Goal: Task Accomplishment & Management: Complete application form

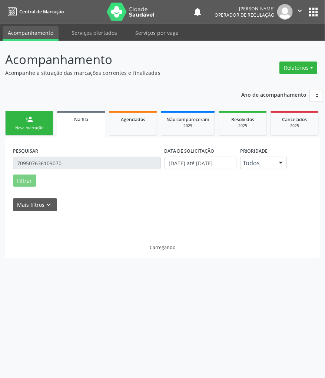
click at [88, 243] on div "Carregando" at bounding box center [162, 235] width 299 height 32
click at [42, 120] on link "person_add Nova marcação" at bounding box center [29, 123] width 48 height 25
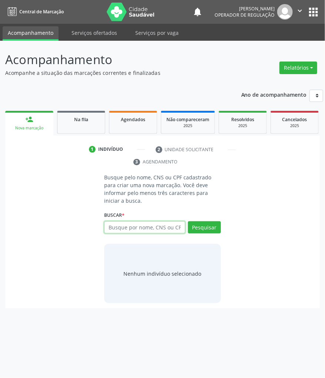
click at [140, 234] on input "text" at bounding box center [144, 227] width 81 height 13
type input "704602189064823"
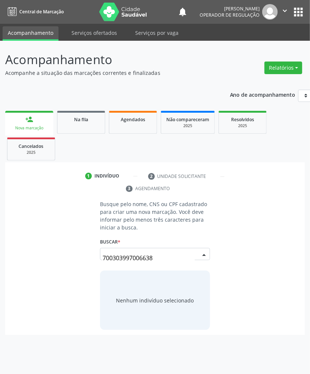
click at [170, 257] on input "700303997006638" at bounding box center [149, 258] width 92 height 15
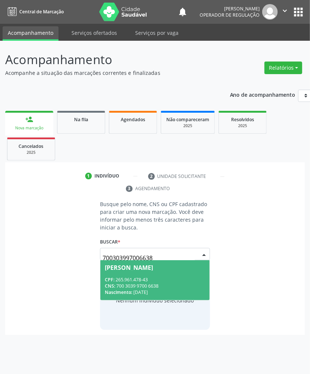
click at [162, 271] on span "[PERSON_NAME] CPF: 265.961.478-43 CNS: 700 3039 9700 6638 Nascimento: [DATE]" at bounding box center [154, 280] width 109 height 40
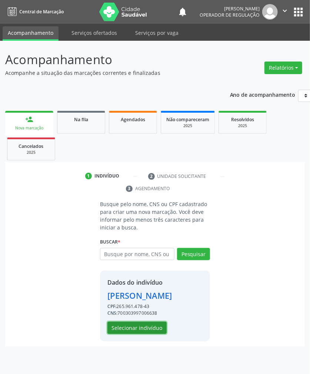
click at [137, 333] on button "Selecionar indivíduo" at bounding box center [137, 328] width 59 height 13
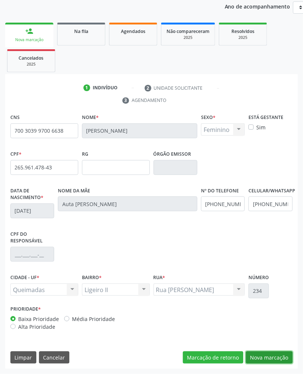
click at [278, 354] on button "Nova marcação" at bounding box center [269, 358] width 47 height 13
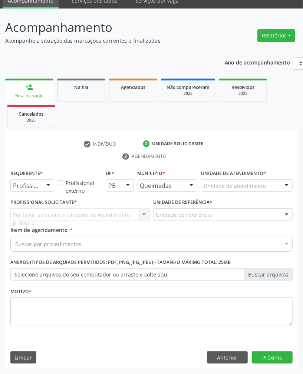
drag, startPoint x: 21, startPoint y: 182, endPoint x: 23, endPoint y: 195, distance: 13.5
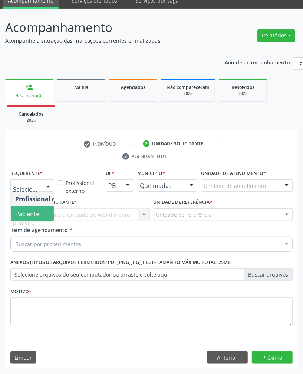
click at [36, 215] on span "Paciente" at bounding box center [27, 214] width 24 height 8
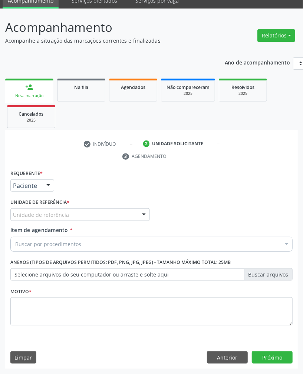
click at [54, 214] on div "Requerente * Paciente Profissional de Saúde Paciente Nenhum resultado encontrad…" at bounding box center [151, 252] width 282 height 168
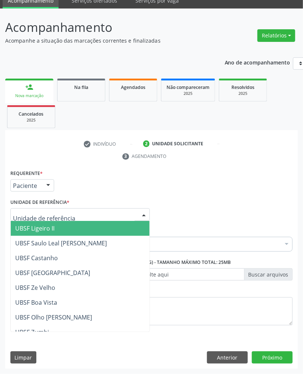
click at [56, 219] on div at bounding box center [79, 214] width 139 height 13
click at [57, 228] on span "UBSF Ligeiro II" at bounding box center [80, 228] width 139 height 15
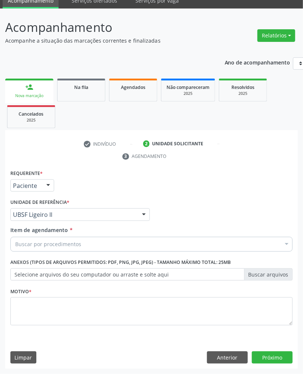
click at [60, 248] on div "Buscar por procedimentos" at bounding box center [151, 244] width 282 height 15
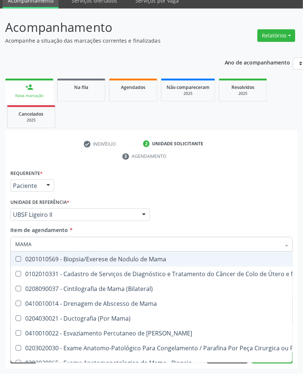
type input "MAMAR"
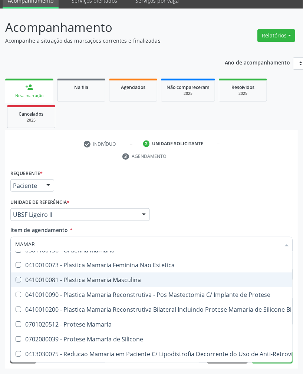
scroll to position [45, 0]
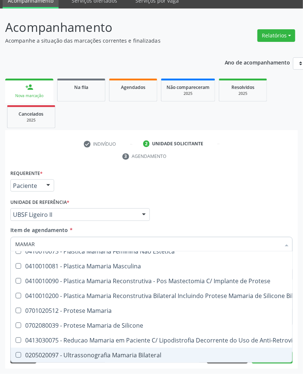
click at [108, 352] on div "0205020097 - Ultrassonografia Mamaria Bilateral" at bounding box center [205, 355] width 380 height 6
checkbox Bilateral "true"
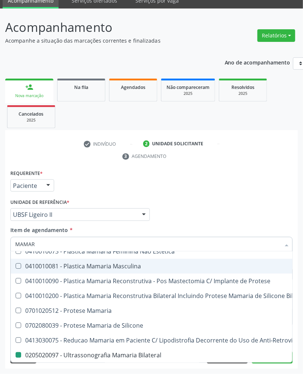
click at [196, 219] on div "Profissional Solicitante Por favor, selecione a Unidade de Atendimento primeiro…" at bounding box center [152, 211] width 286 height 29
checkbox Mamaria "true"
checkbox Bilateral "false"
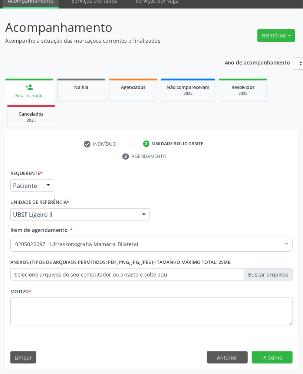
scroll to position [0, 0]
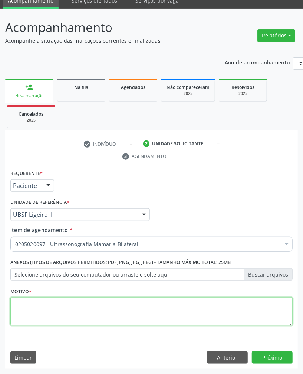
click at [191, 318] on textarea at bounding box center [151, 311] width 282 height 28
paste textarea "ROTINA"
click at [174, 306] on textarea at bounding box center [151, 311] width 282 height 28
type textarea "ROTINA"
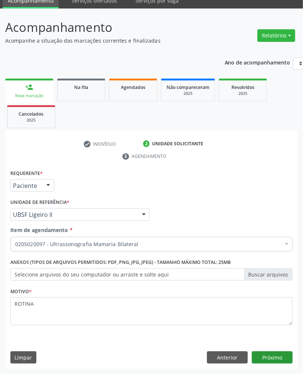
drag, startPoint x: 260, startPoint y: 366, endPoint x: 260, endPoint y: 357, distance: 8.9
click at [258, 359] on div "Requerente * Paciente Profissional de Saúde Paciente Nenhum resultado encontrad…" at bounding box center [151, 268] width 293 height 201
drag, startPoint x: 260, startPoint y: 357, endPoint x: 299, endPoint y: 369, distance: 40.7
click at [260, 358] on button "Próximo" at bounding box center [272, 358] width 41 height 13
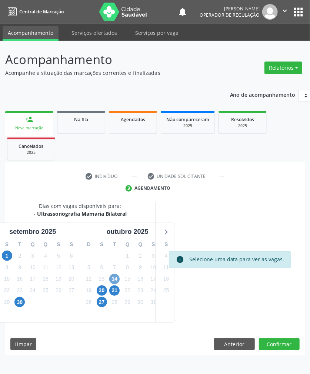
click at [119, 280] on span "14" at bounding box center [114, 279] width 10 height 10
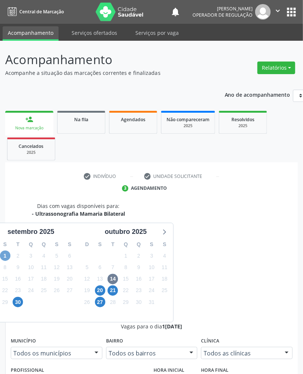
click at [4, 260] on span "1" at bounding box center [5, 256] width 10 height 10
click at [24, 305] on div "1" at bounding box center [30, 302] width 13 height 11
click at [17, 303] on span "30" at bounding box center [18, 302] width 10 height 10
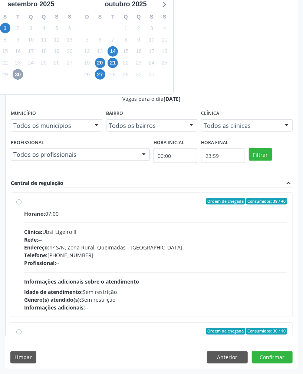
scroll to position [118, 0]
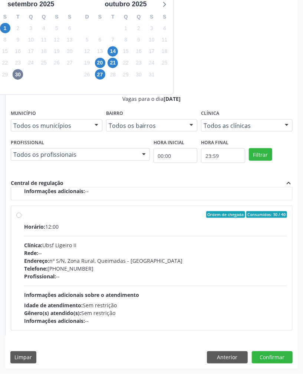
click at [260, 279] on div "Profissional: --" at bounding box center [155, 277] width 263 height 8
click at [22, 218] on input "Ordem de chegada Consumidos: 30 / 40 Horário: 12:00 Clínica: Ubsf Ligeiro II Re…" at bounding box center [18, 214] width 5 height 7
radio input "true"
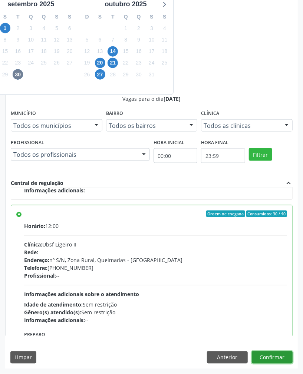
click at [283, 358] on button "Confirmar" at bounding box center [272, 358] width 41 height 13
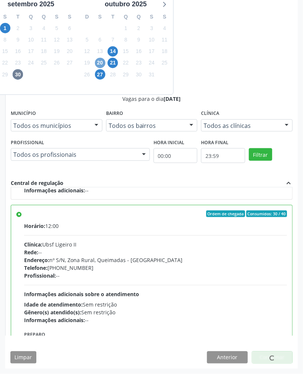
drag, startPoint x: 100, startPoint y: 58, endPoint x: 57, endPoint y: 61, distance: 43.1
click at [100, 59] on span "20" at bounding box center [100, 63] width 10 height 10
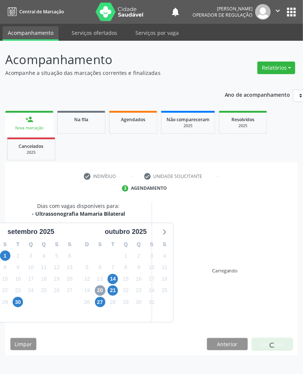
scroll to position [0, 0]
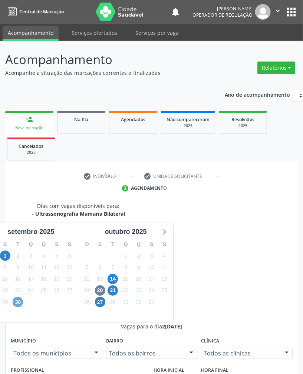
click at [20, 305] on span "30" at bounding box center [18, 302] width 10 height 10
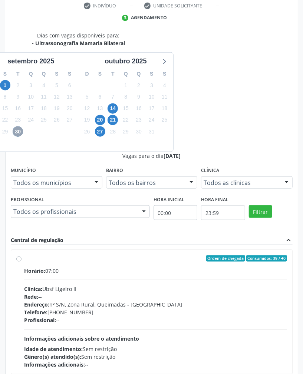
scroll to position [228, 0]
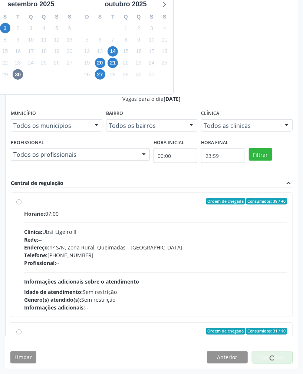
click at [209, 289] on div "Idade de atendimento: Sem restrição" at bounding box center [155, 292] width 263 height 8
click at [22, 205] on input "Ordem de chegada Consumidos: 39 / 40 Horário: 07:00 Clínica: Ubsf Ligeiro II Re…" at bounding box center [18, 201] width 5 height 7
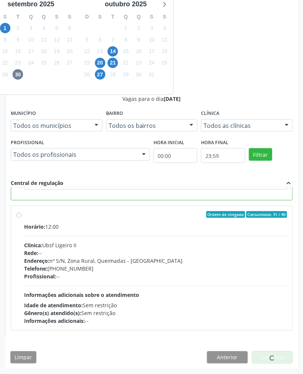
click at [215, 296] on div "Horário: 12:00 Clínica: Ubsf Ligeiro II Rede: -- Endereço: [STREET_ADDRESS] - P…" at bounding box center [155, 274] width 263 height 102
click at [22, 218] on input "Ordem de chegada Consumidos: 31 / 40 Horário: 12:00 Clínica: Ubsf Ligeiro II Re…" at bounding box center [18, 214] width 5 height 7
radio input "false"
radio input "true"
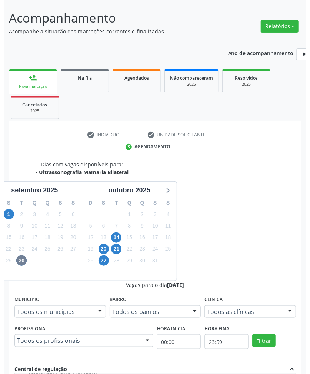
scroll to position [0, 0]
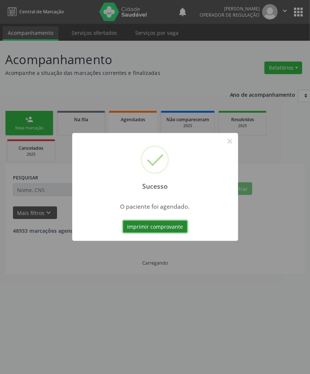
click at [177, 225] on button "Imprimir comprovante" at bounding box center [155, 227] width 65 height 13
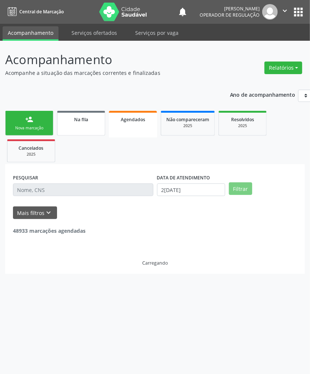
click at [76, 126] on link "Na fila" at bounding box center [81, 123] width 48 height 25
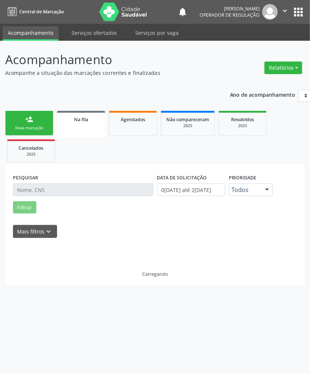
click at [30, 116] on div "person_add" at bounding box center [29, 119] width 8 height 8
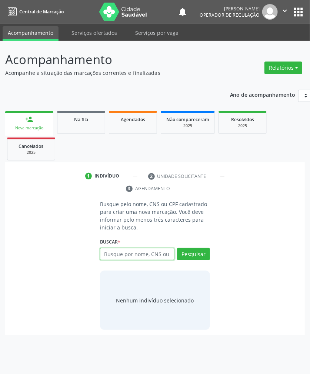
click at [135, 250] on input "text" at bounding box center [137, 254] width 75 height 13
paste input "708504331757477"
type input "708504331757477"
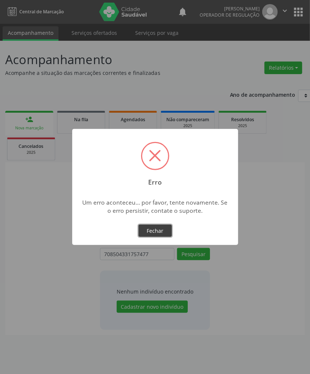
click at [162, 228] on button "Fechar" at bounding box center [155, 231] width 33 height 13
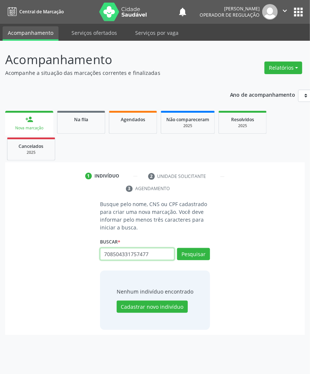
click at [169, 254] on input "708504331757477" at bounding box center [137, 254] width 75 height 13
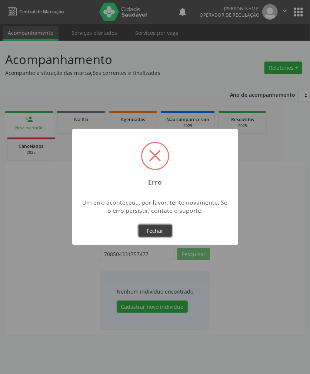
click at [142, 235] on button "Fechar" at bounding box center [155, 231] width 33 height 13
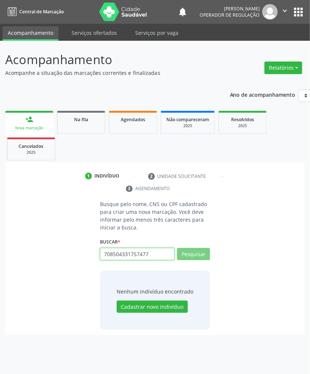
click at [143, 254] on input "708504331757477" at bounding box center [137, 254] width 75 height 13
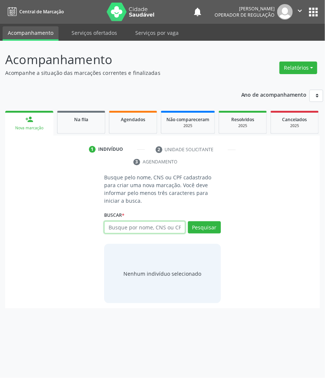
click at [152, 227] on input "text" at bounding box center [144, 227] width 81 height 13
click at [145, 224] on input "text" at bounding box center [144, 227] width 81 height 13
type input "704602189064823"
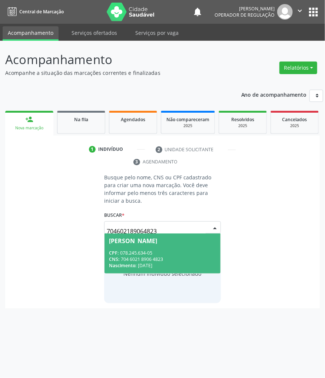
click at [150, 226] on input "704602189064823" at bounding box center [156, 231] width 99 height 15
click at [148, 261] on div "CNS: 704 6021 8906 4823" at bounding box center [162, 259] width 107 height 6
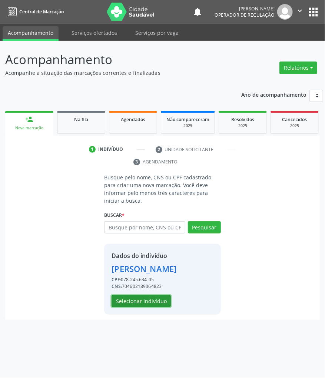
click at [142, 308] on button "Selecionar indivíduo" at bounding box center [141, 301] width 59 height 13
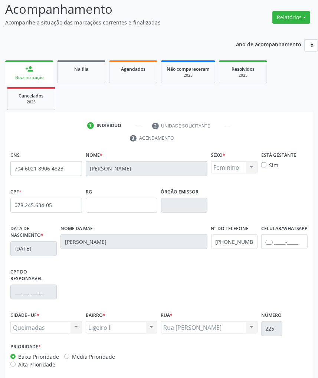
scroll to position [85, 0]
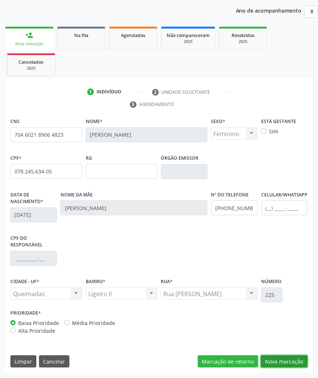
click at [285, 360] on button "Nova marcação" at bounding box center [284, 362] width 47 height 13
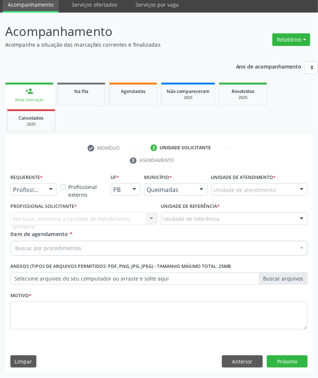
scroll to position [29, 0]
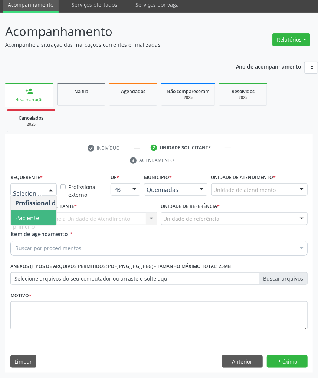
click at [24, 215] on span "Paciente" at bounding box center [27, 218] width 24 height 8
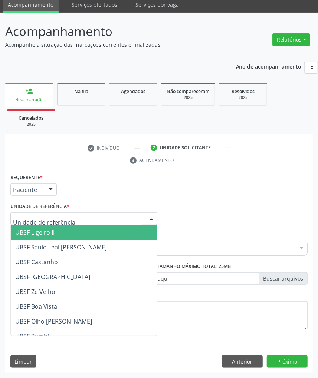
click at [37, 232] on span "UBSF Ligeiro II" at bounding box center [34, 232] width 39 height 8
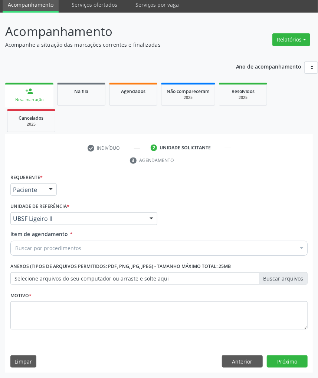
click at [87, 247] on div "Buscar por procedimentos" at bounding box center [158, 248] width 297 height 15
paste input "MAMARIA BILATERAL"
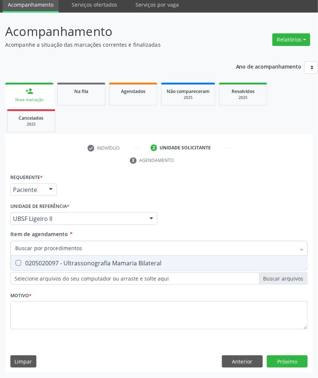
type input "MAMARIA BILATERAL"
click at [88, 257] on span "0205020097 - Ultrassonografia Mamaria Bilateral" at bounding box center [159, 263] width 296 height 15
checkbox Bilateral "true"
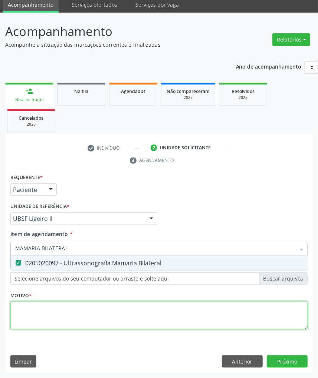
click at [46, 323] on div "Requerente * Paciente Profissional de Saúde Paciente Nenhum resultado encontrad…" at bounding box center [158, 256] width 297 height 168
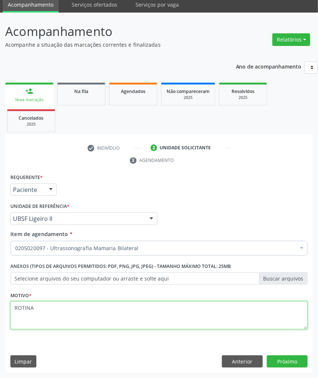
click at [21, 304] on textarea "ROTINA" at bounding box center [158, 315] width 297 height 28
type textarea "ROTINA"
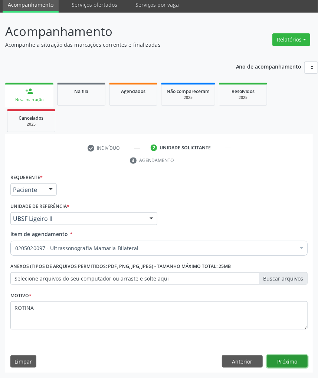
click at [287, 357] on button "Próximo" at bounding box center [287, 362] width 41 height 13
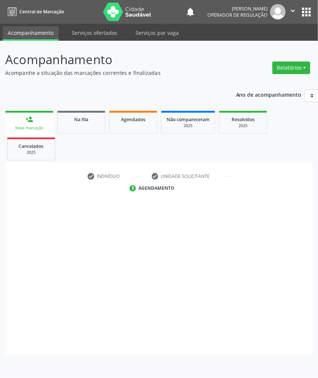
scroll to position [0, 0]
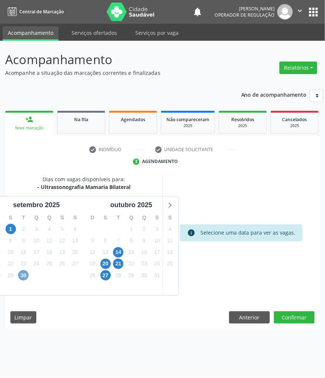
click at [24, 277] on span "30" at bounding box center [23, 275] width 10 height 10
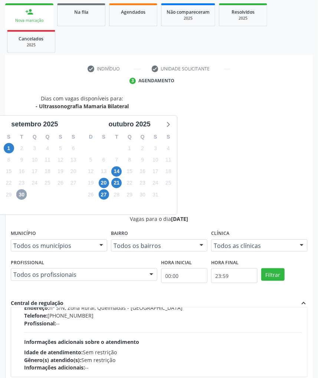
scroll to position [118, 0]
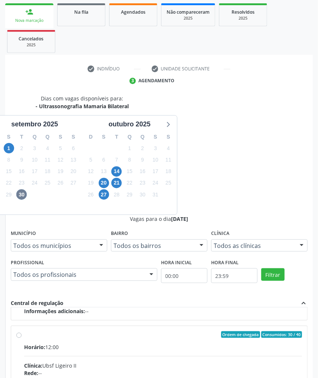
click at [22, 332] on input "Ordem de chegada Consumidos: 30 / 40 Horário: 12:00 Clínica: Ubsf Ligeiro II Re…" at bounding box center [18, 335] width 5 height 7
radio input "true"
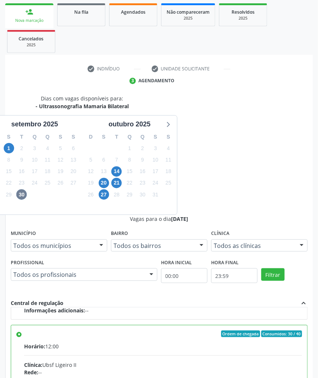
click at [294, 351] on div "Dias com vagas disponíveis para: - Ultrassonografia Mamaria Bilateral setembro …" at bounding box center [158, 292] width 307 height 395
click at [297, 354] on div "Dias com vagas disponíveis para: - Ultrassonografia Mamaria Bilateral setembro …" at bounding box center [158, 292] width 307 height 395
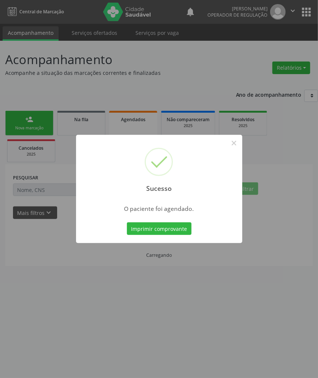
scroll to position [0, 0]
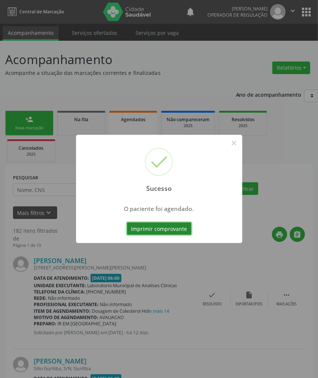
click at [156, 229] on button "Imprimir comprovante" at bounding box center [159, 228] width 65 height 13
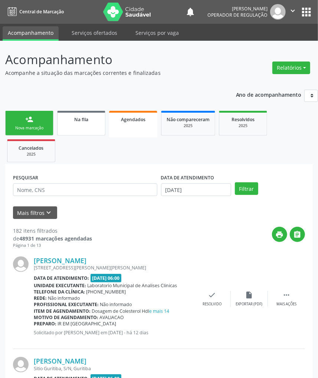
drag, startPoint x: 45, startPoint y: 126, endPoint x: 87, endPoint y: 128, distance: 41.9
click at [45, 126] on div "Nova marcação" at bounding box center [29, 128] width 37 height 6
click at [82, 125] on link "Na fila" at bounding box center [81, 123] width 48 height 25
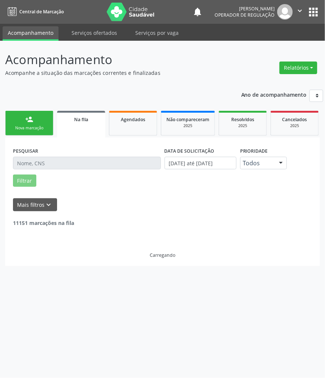
click at [45, 125] on link "person_add Nova marcação" at bounding box center [29, 123] width 48 height 25
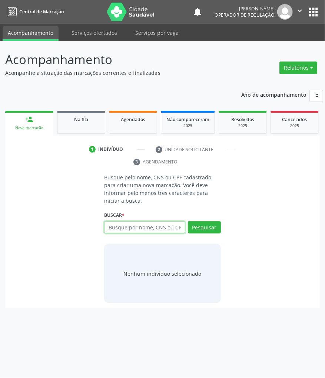
click at [122, 230] on input "text" at bounding box center [144, 227] width 81 height 13
click at [146, 226] on input "text" at bounding box center [144, 227] width 81 height 13
paste input "708500309829777"
type input "708500309829777"
click at [162, 227] on input "708500309829777" at bounding box center [144, 227] width 81 height 13
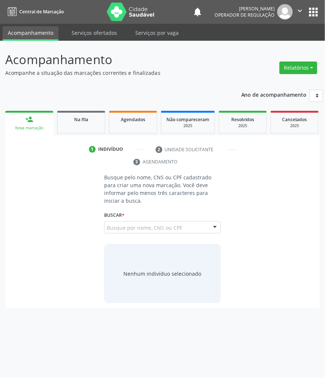
click at [107, 230] on input "708500309829777" at bounding box center [107, 231] width 0 height 15
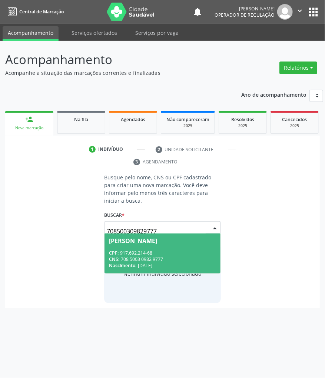
click at [144, 248] on span "Josicleide Pereira de Souza Cavalcante CPF: 917.692.214-68 CNS: 708 5003 0982 9…" at bounding box center [163, 254] width 116 height 40
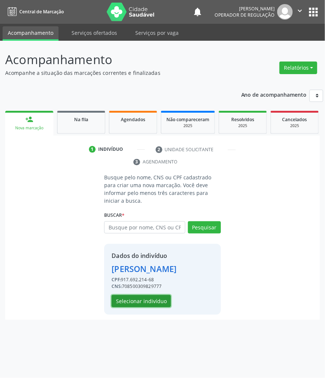
click at [150, 308] on button "Selecionar indivíduo" at bounding box center [141, 301] width 59 height 13
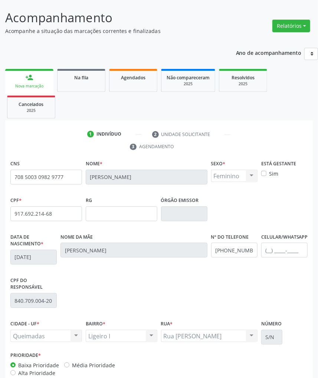
scroll to position [85, 0]
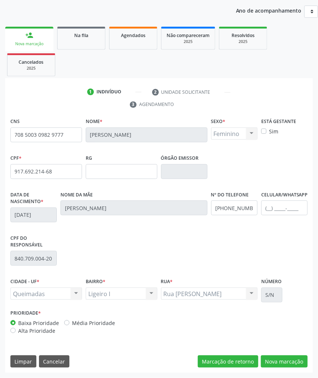
click at [284, 368] on div "CNS 708 5003 0982 9777 Nome * Josicleide Pereira de Souza Cavalcante Sexo * Fem…" at bounding box center [158, 244] width 307 height 257
click at [283, 361] on button "Nova marcação" at bounding box center [284, 362] width 47 height 13
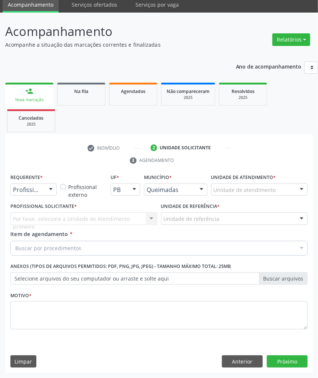
scroll to position [29, 0]
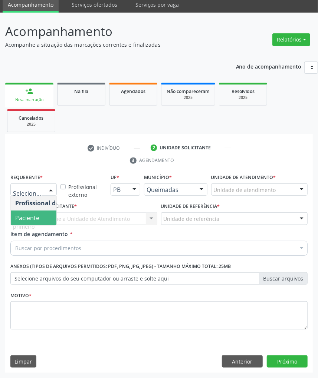
click at [32, 212] on span "Paciente" at bounding box center [47, 218] width 72 height 15
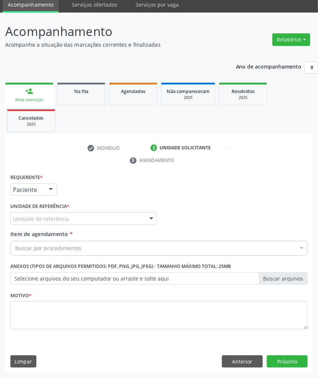
click at [43, 215] on div "Requerente * Paciente Profissional de Saúde Paciente Nenhum resultado encontrad…" at bounding box center [158, 256] width 297 height 168
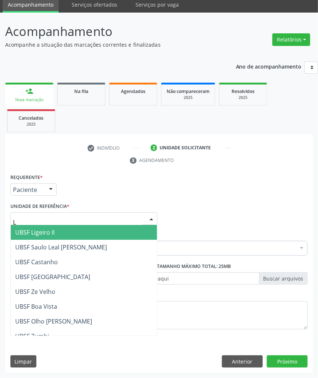
type input "LI"
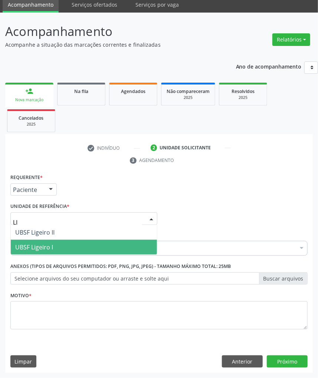
drag, startPoint x: 42, startPoint y: 249, endPoint x: 17, endPoint y: 239, distance: 26.8
click at [41, 249] on span "UBSF Ligeiro I" at bounding box center [34, 247] width 38 height 8
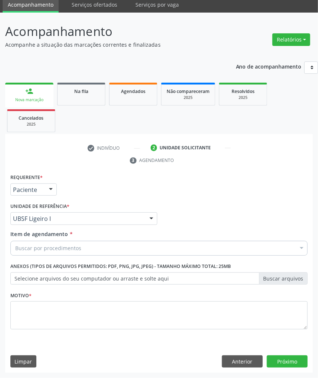
drag, startPoint x: 69, startPoint y: 257, endPoint x: 69, endPoint y: 253, distance: 4.1
click at [69, 255] on div "Item de agendamento * Buscar por procedimentos Selecionar todos 0604320140 - Ab…" at bounding box center [159, 244] width 301 height 29
paste input "MAMARIA BILATERAL"
type input "MAMARIA BILATERAL"
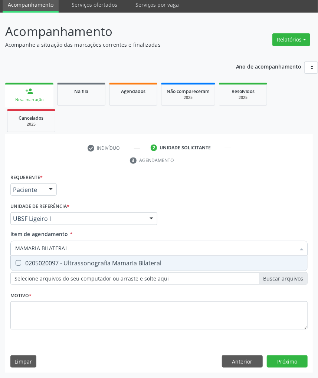
click at [66, 257] on span "0205020097 - Ultrassonografia Mamaria Bilateral" at bounding box center [159, 263] width 296 height 15
checkbox Bilateral "true"
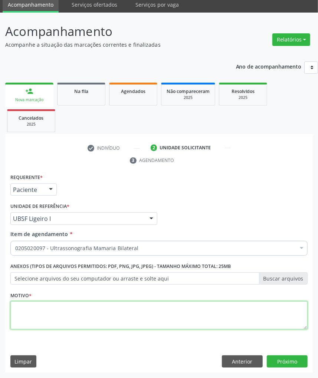
click at [80, 321] on textarea at bounding box center [158, 315] width 297 height 28
type textarea "ROTINA"
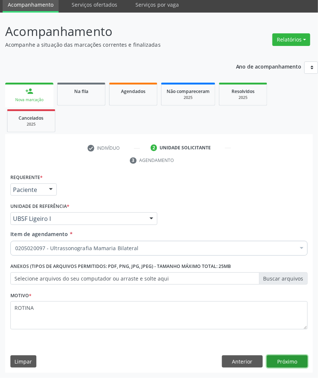
click at [285, 361] on button "Próximo" at bounding box center [287, 362] width 41 height 13
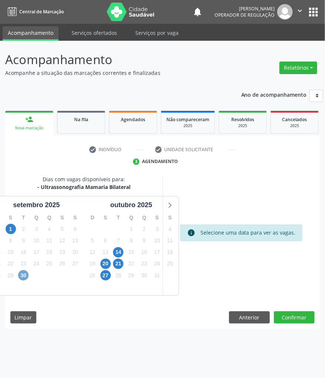
click at [27, 279] on span "30" at bounding box center [23, 275] width 10 height 10
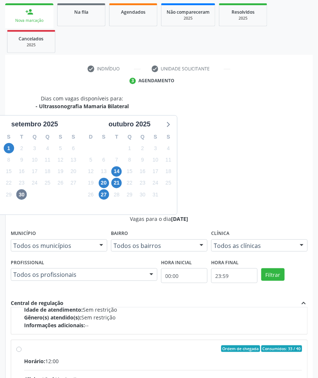
scroll to position [118, 0]
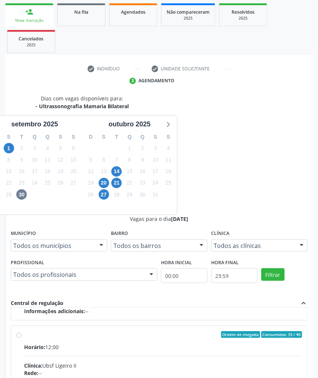
click at [22, 332] on input "Ordem de chegada Consumidos: 33 / 40 Horário: 12:00 Clínica: Ubsf Ligeiro II Re…" at bounding box center [18, 335] width 5 height 7
radio input "true"
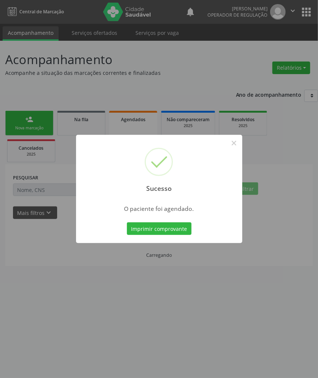
scroll to position [0, 0]
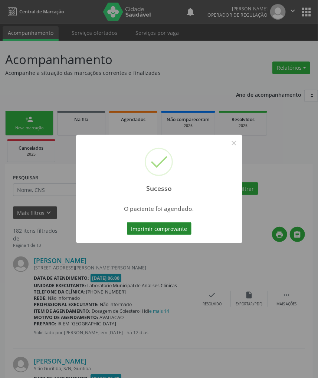
click at [134, 231] on button "Imprimir comprovante" at bounding box center [159, 228] width 65 height 13
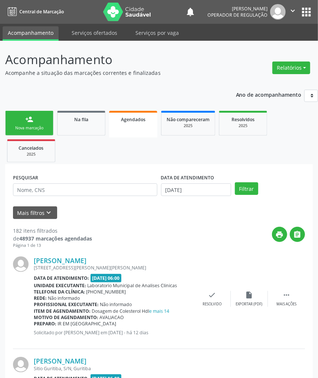
drag, startPoint x: 24, startPoint y: 122, endPoint x: 3, endPoint y: 128, distance: 21.5
click at [24, 123] on link "person_add Nova marcação" at bounding box center [29, 123] width 48 height 25
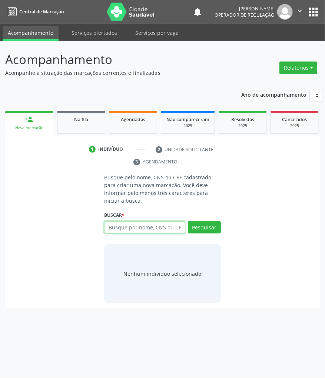
click at [117, 232] on input "text" at bounding box center [144, 227] width 81 height 13
type input "THAMYRYS"
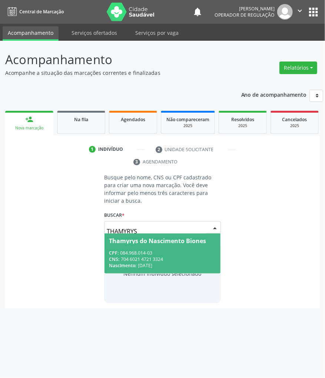
click at [125, 238] on span "Thamyrys do Nascimento Biones CPF: 084.968.014-03 CNS: 704 6021 4721 3324 Nasci…" at bounding box center [163, 254] width 116 height 40
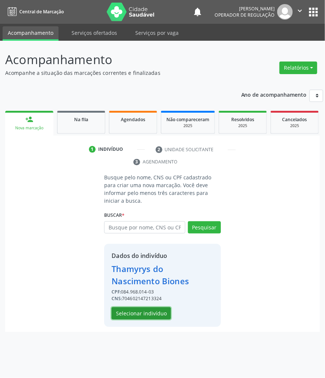
click at [152, 311] on button "Selecionar indivíduo" at bounding box center [141, 313] width 59 height 13
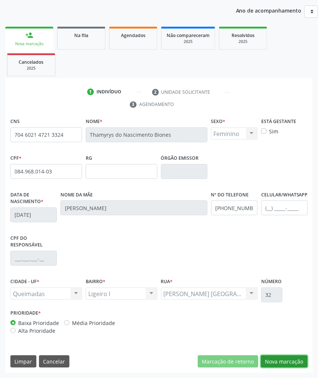
click at [294, 360] on button "Nova marcação" at bounding box center [284, 362] width 47 height 13
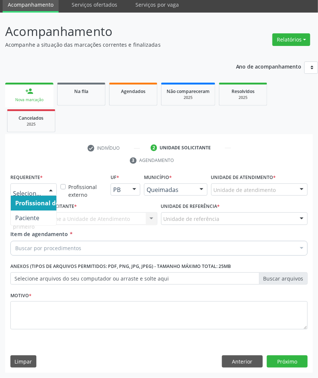
click at [29, 185] on div at bounding box center [33, 190] width 46 height 13
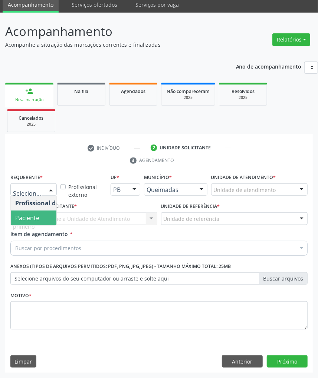
click at [24, 220] on span "Paciente" at bounding box center [27, 218] width 24 height 8
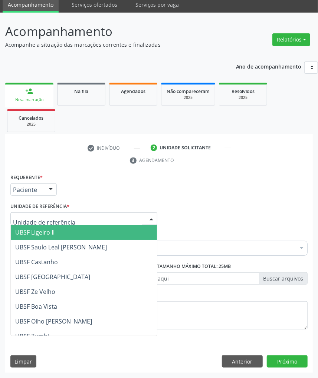
drag, startPoint x: 40, startPoint y: 233, endPoint x: 44, endPoint y: 248, distance: 15.2
click at [40, 234] on span "UBSF Ligeiro II" at bounding box center [34, 232] width 39 height 8
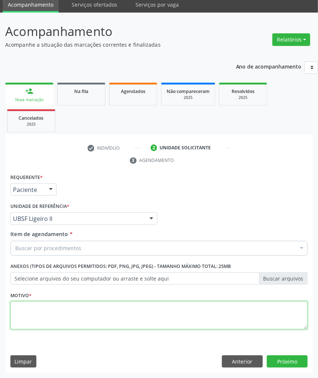
click at [65, 315] on textarea at bounding box center [158, 315] width 297 height 28
click at [17, 309] on textarea "RITINA" at bounding box center [158, 315] width 297 height 28
type textarea "ROTINA"
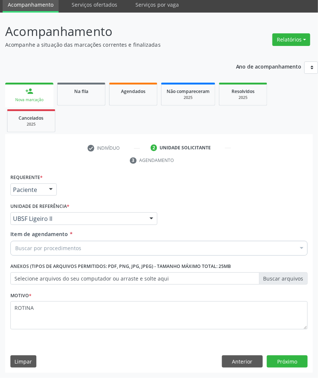
click at [52, 238] on div "Item de agendamento * Buscar por procedimentos Selecionar todos 0604320140 - Ab…" at bounding box center [158, 241] width 297 height 23
paste input "MAMARIA BILATERAL"
type input "MAMARIA BILATERAL"
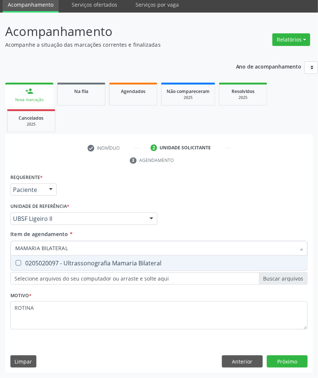
click at [53, 257] on span "0205020097 - Ultrassonografia Mamaria Bilateral" at bounding box center [159, 263] width 296 height 15
checkbox Bilateral "true"
click at [304, 366] on button "Próximo" at bounding box center [287, 362] width 41 height 13
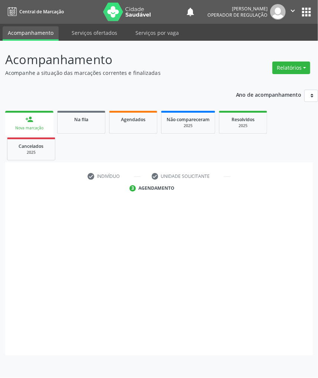
scroll to position [0, 0]
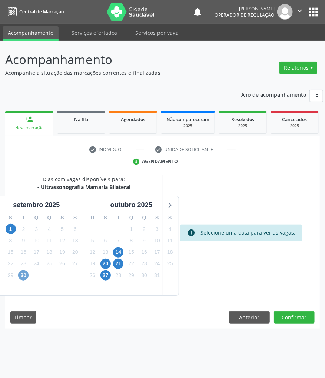
click at [21, 274] on span "30" at bounding box center [23, 275] width 10 height 10
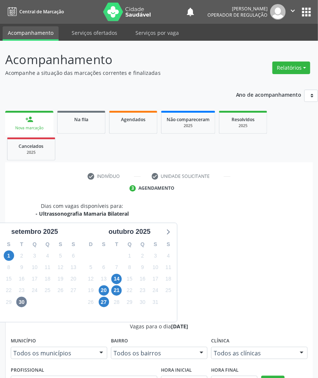
drag, startPoint x: 250, startPoint y: 331, endPoint x: 195, endPoint y: 319, distance: 56.5
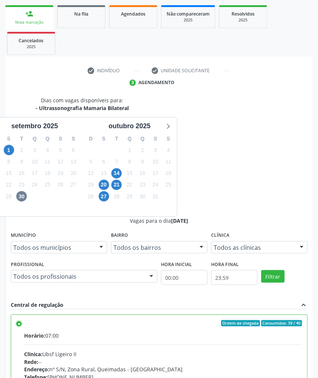
scroll to position [108, 0]
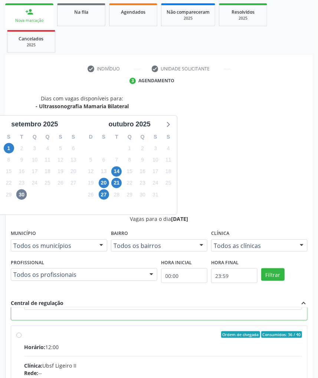
click at [22, 332] on input "Ordem de chegada Consumidos: 36 / 40 Horário: 12:00 Clínica: Ubsf Ligeiro II Re…" at bounding box center [18, 335] width 5 height 7
radio input "false"
radio input "true"
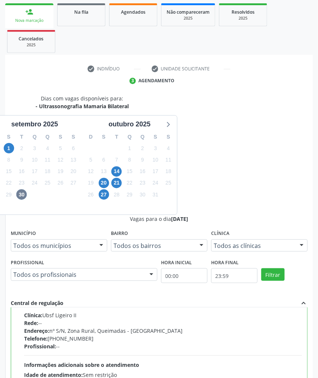
scroll to position [70, 0]
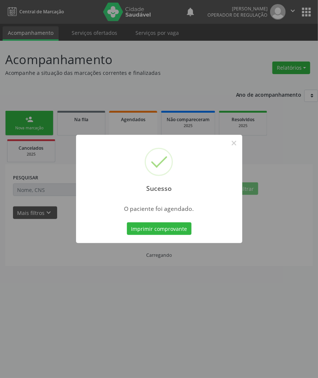
scroll to position [0, 0]
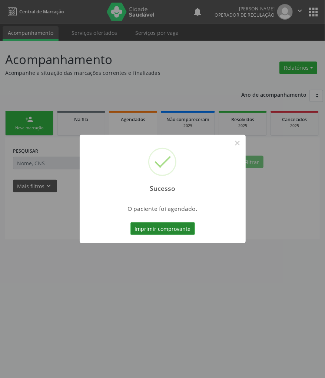
click at [156, 225] on button "Imprimir comprovante" at bounding box center [163, 228] width 65 height 13
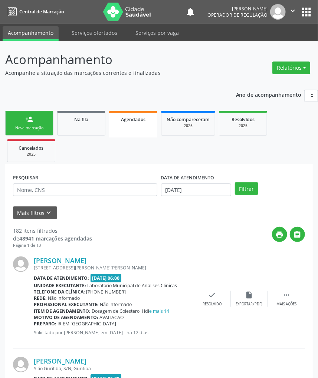
click at [305, 11] on button "apps" at bounding box center [306, 12] width 13 height 13
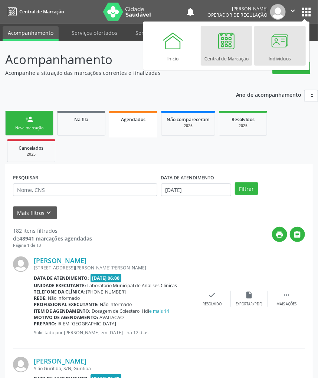
click at [291, 44] on link "Indivíduos" at bounding box center [280, 46] width 52 height 40
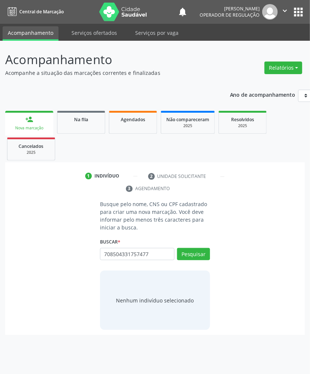
type input "708504331757477"
click at [103, 254] on input "708504331757477" at bounding box center [103, 258] width 0 height 15
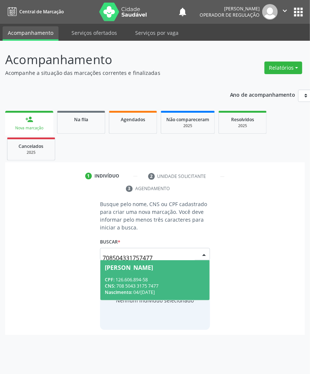
click at [143, 277] on div "CPF: 126.606.894-58" at bounding box center [155, 280] width 100 height 6
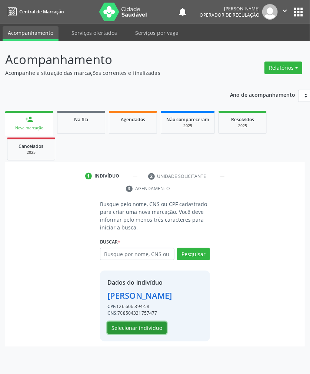
click at [132, 332] on button "Selecionar indivíduo" at bounding box center [137, 328] width 59 height 13
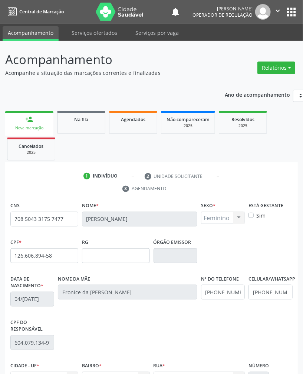
scroll to position [89, 0]
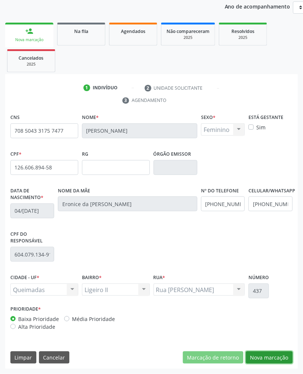
click at [281, 358] on button "Nova marcação" at bounding box center [269, 358] width 47 height 13
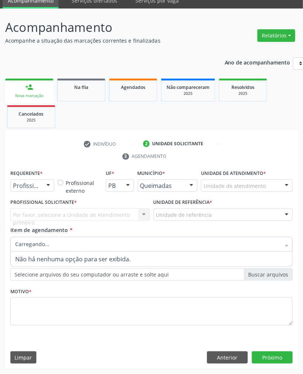
click at [127, 250] on div at bounding box center [151, 244] width 282 height 15
drag, startPoint x: 47, startPoint y: 185, endPoint x: 46, endPoint y: 191, distance: 6.1
click at [47, 186] on div at bounding box center [48, 186] width 11 height 13
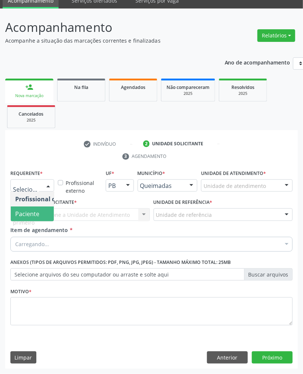
click at [37, 210] on span "Paciente" at bounding box center [27, 214] width 24 height 8
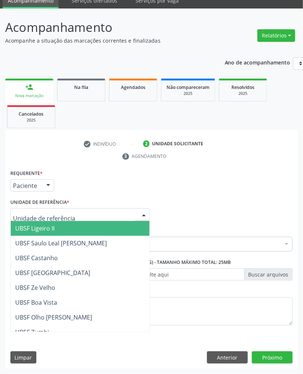
drag, startPoint x: 58, startPoint y: 214, endPoint x: 58, endPoint y: 220, distance: 5.6
click at [60, 224] on span "UBSF Ligeiro II" at bounding box center [80, 228] width 139 height 15
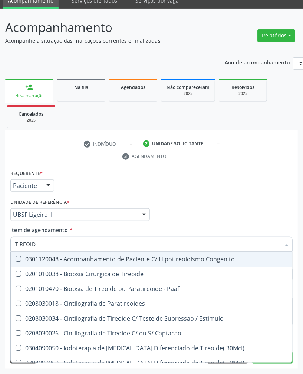
type input "TIREOIDE"
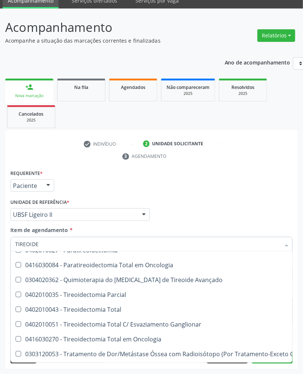
scroll to position [149, 0]
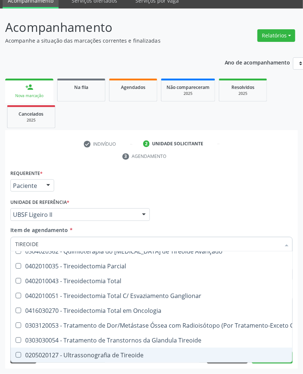
click at [118, 352] on span "0205020127 - Ultrassonografia de Tireoide" at bounding box center [180, 355] width 338 height 15
checkbox Tireoide "true"
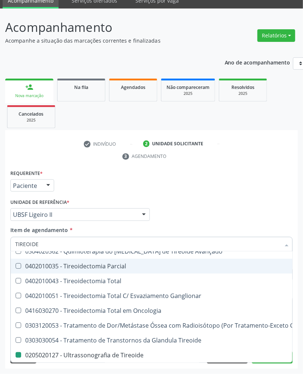
drag, startPoint x: 233, startPoint y: 193, endPoint x: 134, endPoint y: 314, distance: 156.0
click at [232, 193] on div "Requerente * Paciente Profissional de Saúde Paciente Nenhum resultado encontrad…" at bounding box center [152, 182] width 286 height 29
checkbox Paaf "true"
checkbox Tireoide "false"
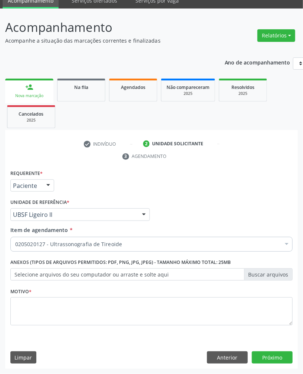
scroll to position [0, 0]
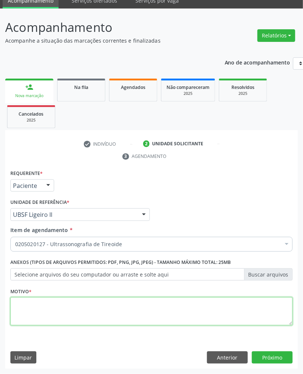
click at [223, 318] on textarea at bounding box center [151, 311] width 282 height 28
type textarea "ROTINA"
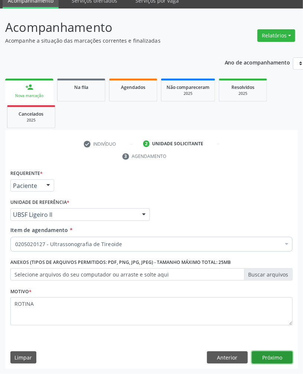
click at [276, 359] on button "Próximo" at bounding box center [272, 358] width 41 height 13
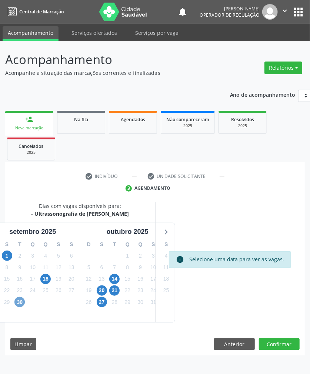
click at [17, 300] on span "30" at bounding box center [19, 302] width 10 height 10
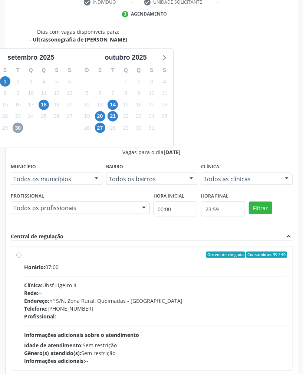
scroll to position [228, 0]
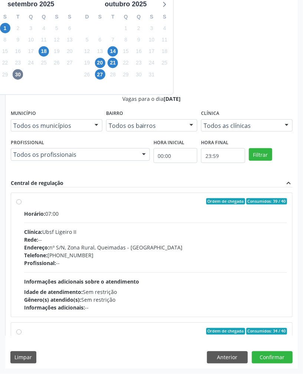
click at [209, 300] on div "Gênero(s) atendido(s): Sem restrição" at bounding box center [155, 300] width 263 height 8
click at [22, 205] on input "Ordem de chegada Consumidos: 39 / 40 Horário: 07:00 Clínica: Ubsf Ligeiro II Re…" at bounding box center [18, 201] width 5 height 7
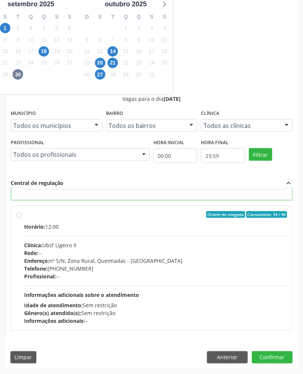
click at [213, 305] on div "Idade de atendimento: Sem restrição" at bounding box center [155, 306] width 263 height 8
click at [22, 218] on input "Ordem de chegada Consumidos: 34 / 40 Horário: 12:00 Clínica: Ubsf Ligeiro II Re…" at bounding box center [18, 214] width 5 height 7
radio input "false"
radio input "true"
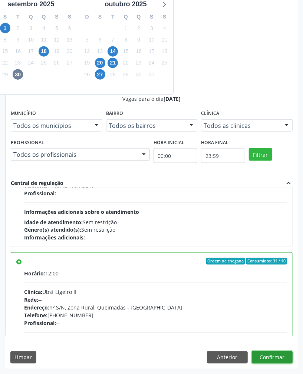
click at [283, 362] on button "Confirmar" at bounding box center [272, 358] width 41 height 13
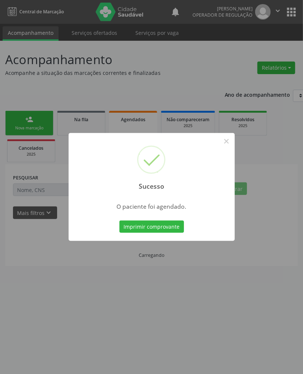
scroll to position [0, 0]
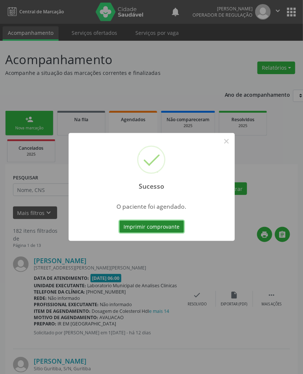
click at [174, 228] on button "Imprimir comprovante" at bounding box center [151, 227] width 65 height 13
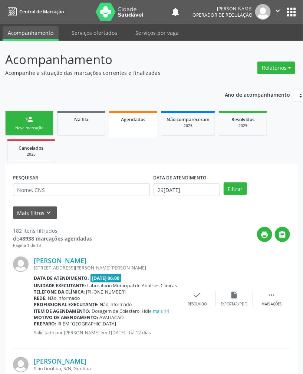
click at [292, 14] on button "apps" at bounding box center [291, 12] width 13 height 13
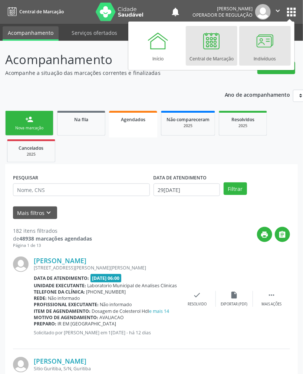
click at [251, 57] on link "Indivíduos" at bounding box center [265, 46] width 52 height 40
